Goal: Task Accomplishment & Management: Manage account settings

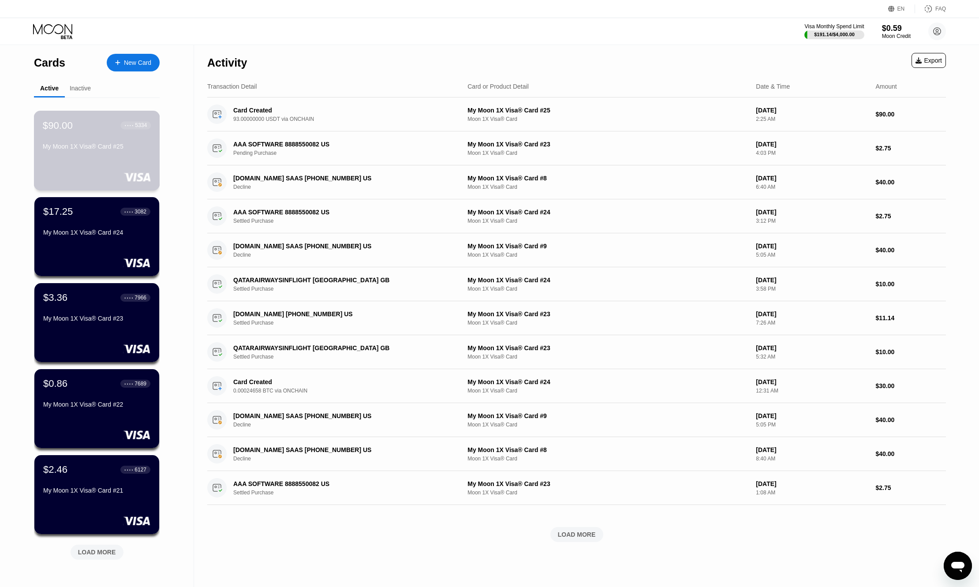
click at [107, 179] on div at bounding box center [97, 176] width 108 height 9
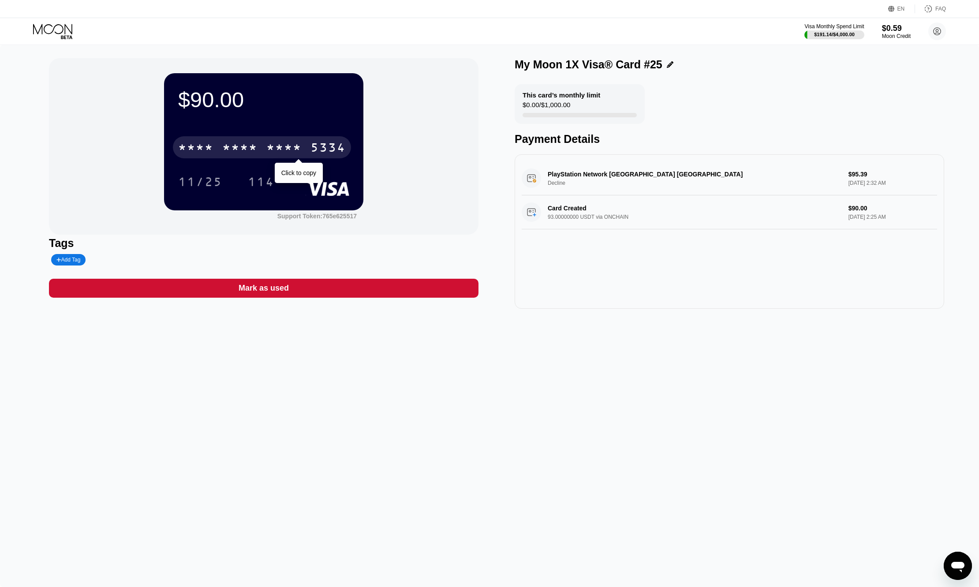
click at [239, 150] on div "* * * *" at bounding box center [239, 149] width 35 height 14
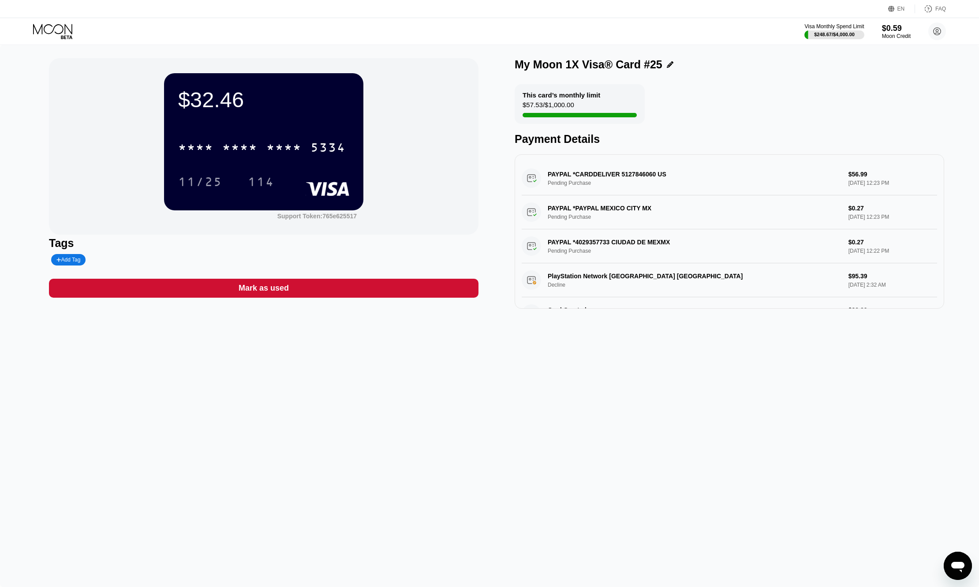
click at [52, 39] on div "Visa Monthly Spend Limit $248.67 / $4,000.00 $0.59 Moon Credit [EMAIL_ADDRESS][…" at bounding box center [489, 31] width 979 height 26
click at [48, 26] on icon at bounding box center [53, 31] width 41 height 15
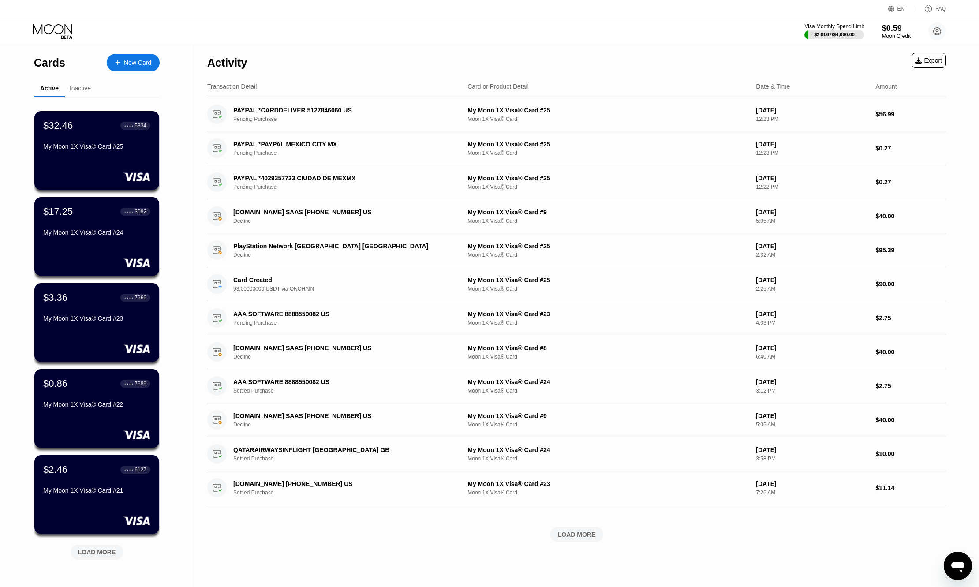
click at [80, 150] on div "My Moon 1X Visa® Card #25" at bounding box center [96, 146] width 107 height 7
